Goal: Task Accomplishment & Management: Manage account settings

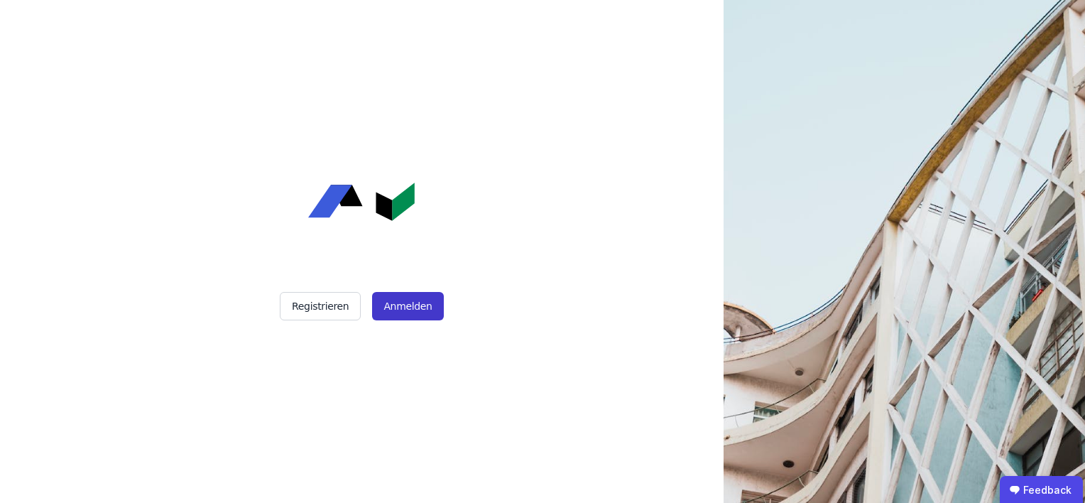
click at [420, 298] on button "Anmelden" at bounding box center [407, 306] width 71 height 28
click at [413, 298] on button "Anmelden" at bounding box center [407, 306] width 71 height 28
